Goal: Information Seeking & Learning: Understand process/instructions

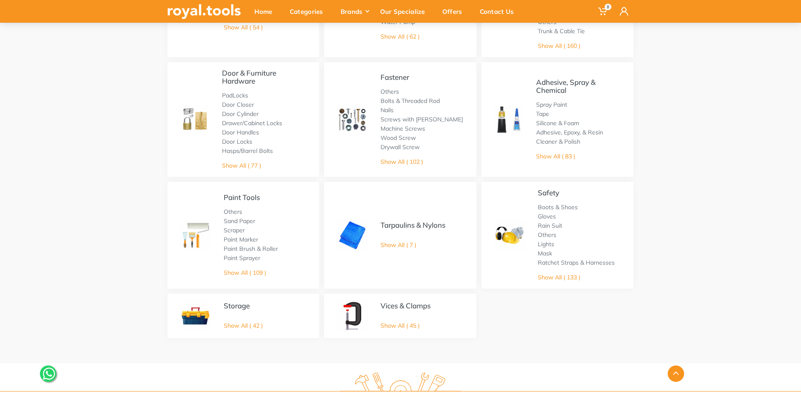
scroll to position [574, 0]
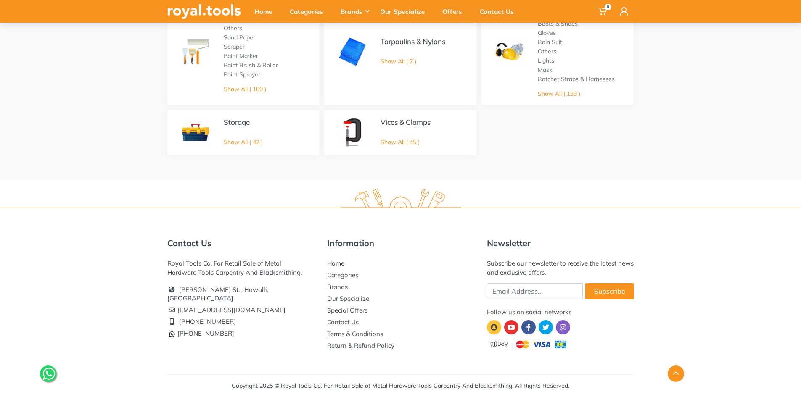
click at [371, 333] on link "Terms & Conditions" at bounding box center [355, 334] width 56 height 8
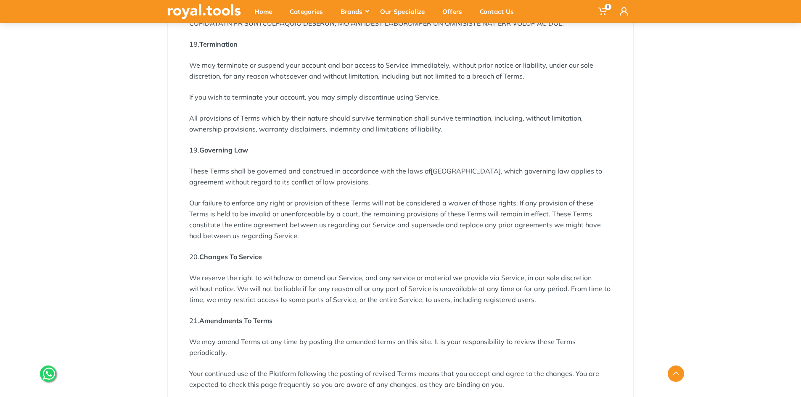
scroll to position [2648, 0]
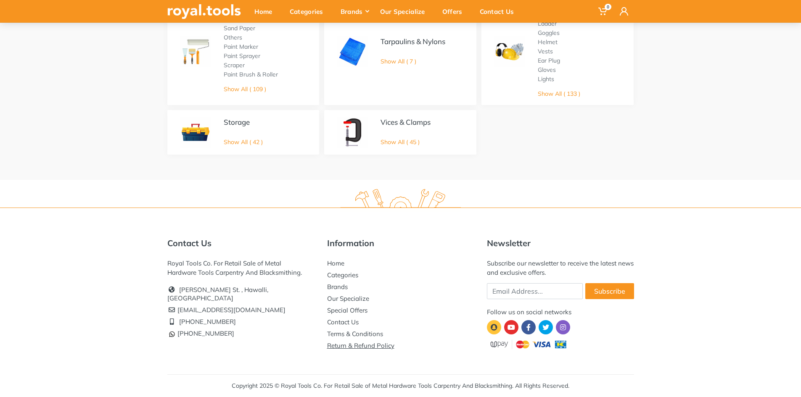
click at [375, 343] on link "Return & Refund Policy" at bounding box center [360, 346] width 67 height 8
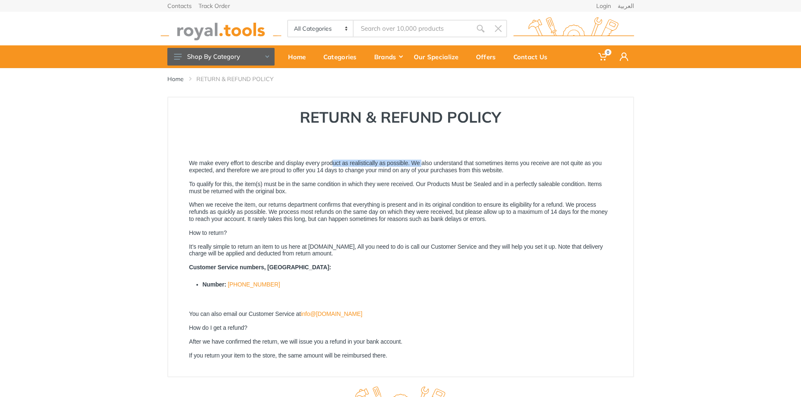
drag, startPoint x: 260, startPoint y: 161, endPoint x: 364, endPoint y: 158, distance: 103.9
click at [364, 158] on div "RETURN & REFUND POLICY We make every effort to describe and display every produ…" at bounding box center [400, 237] width 467 height 281
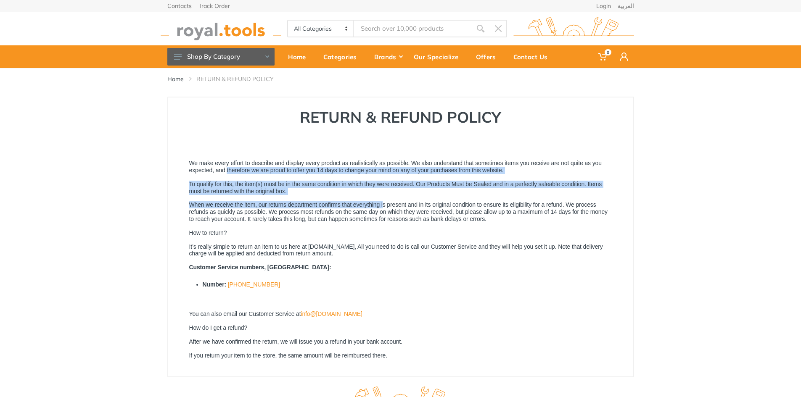
drag, startPoint x: 214, startPoint y: 171, endPoint x: 314, endPoint y: 203, distance: 104.9
click at [314, 203] on h1 "We make every effort to describe and display every product as realistically as …" at bounding box center [400, 259] width 423 height 199
click at [314, 203] on p "When we receive the item, our returns department confirms that everything is pr…" at bounding box center [400, 211] width 423 height 21
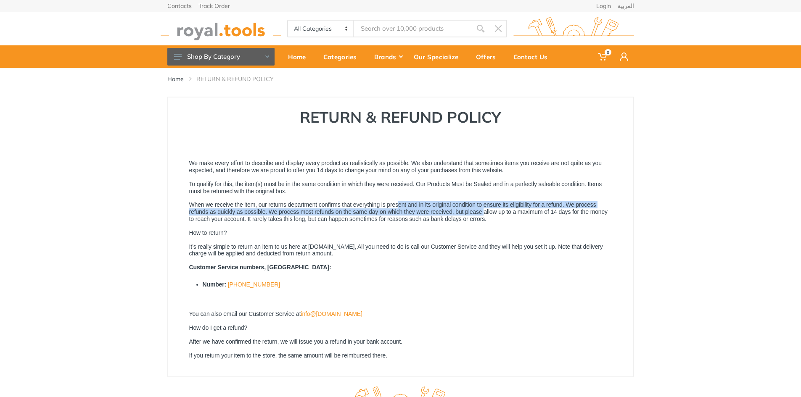
drag, startPoint x: 328, startPoint y: 206, endPoint x: 444, endPoint y: 213, distance: 115.8
click at [444, 213] on p "When we receive the item, our returns department confirms that everything is pr…" at bounding box center [400, 211] width 423 height 21
